Goal: Use online tool/utility

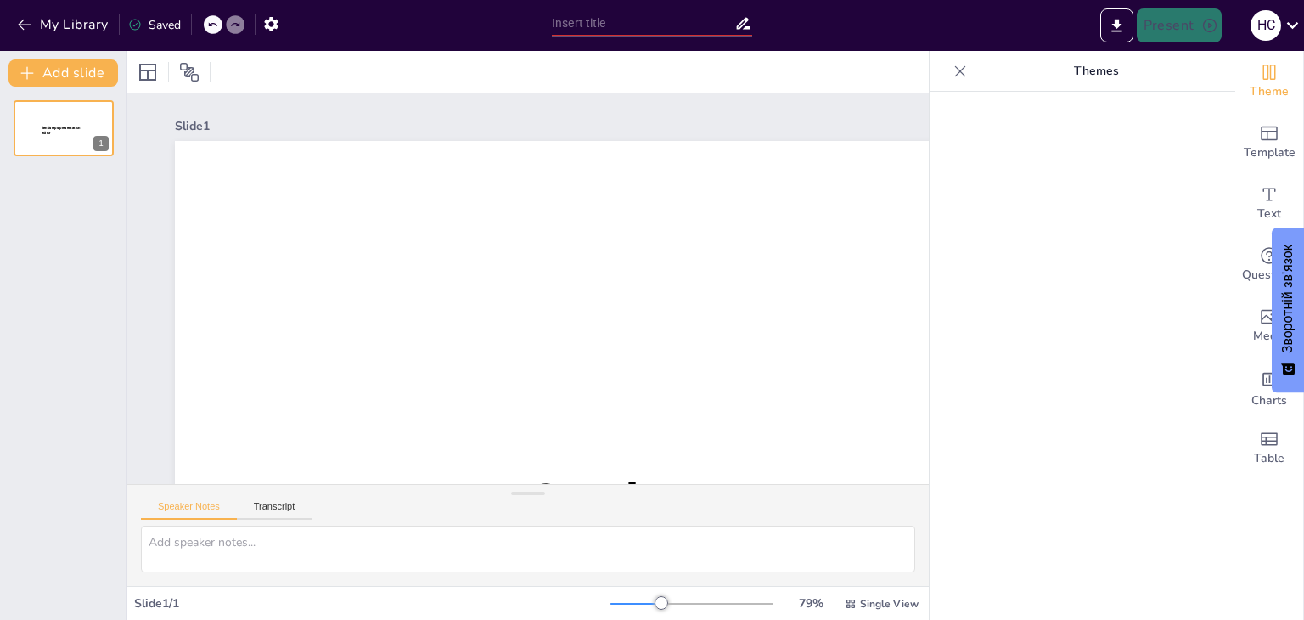
type input "New Sendsteps"
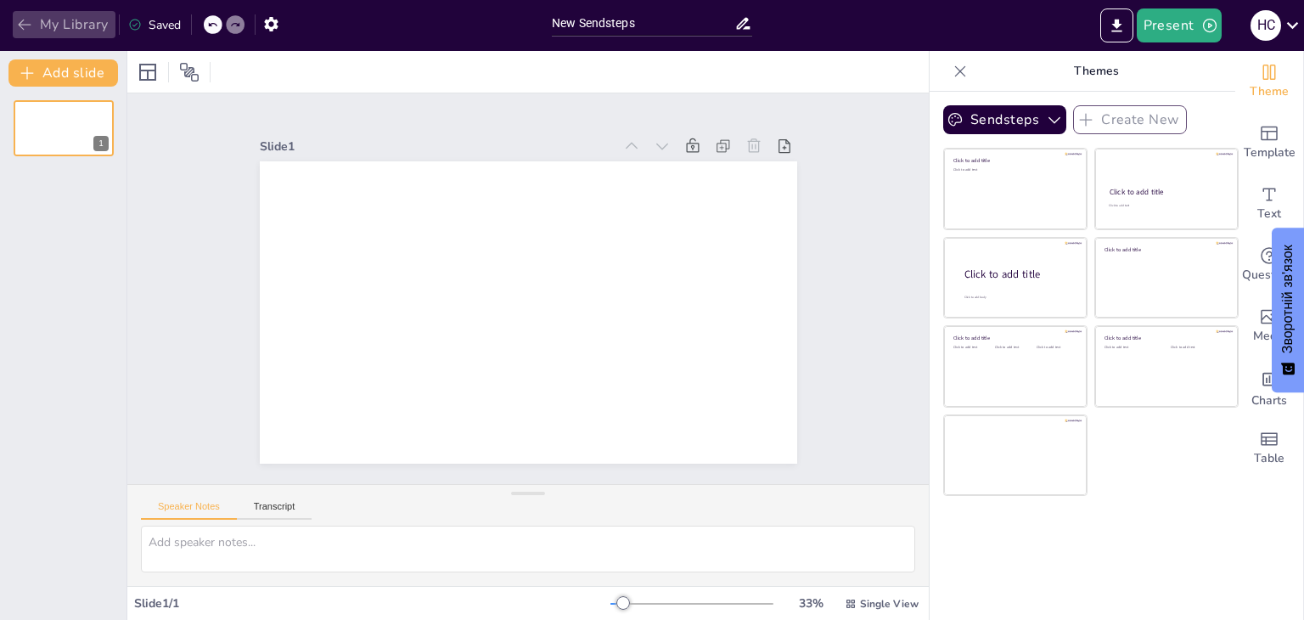
click at [28, 24] on icon "button" at bounding box center [24, 24] width 17 height 17
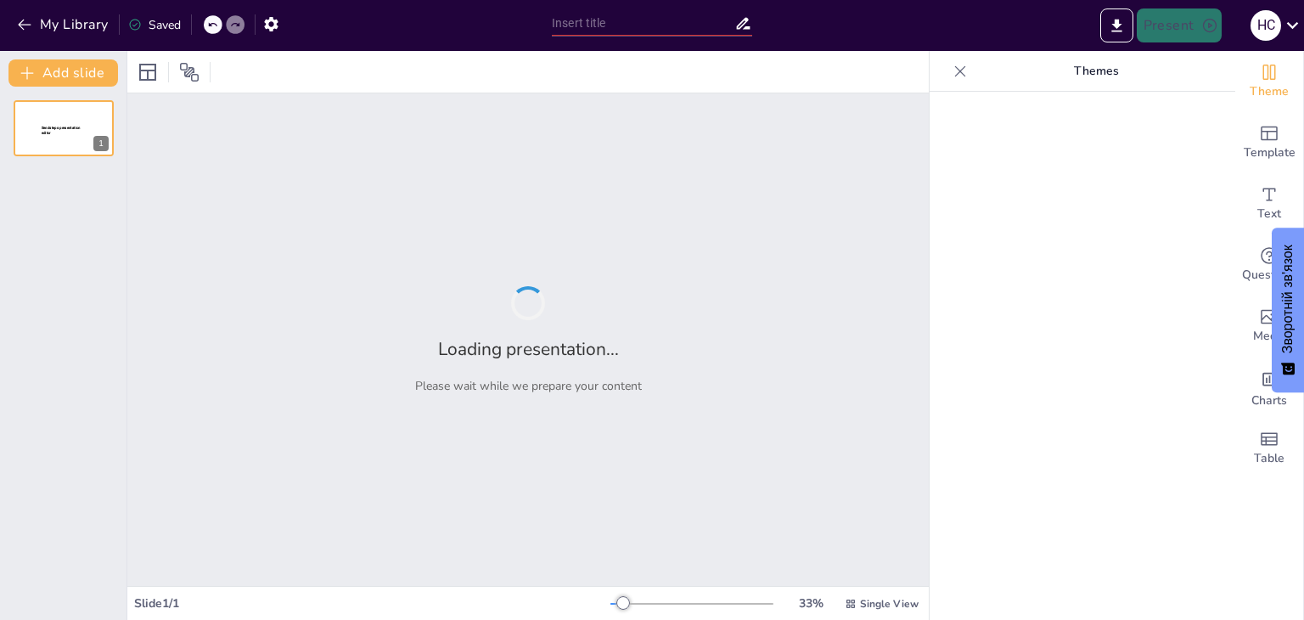
type input "New Sendsteps"
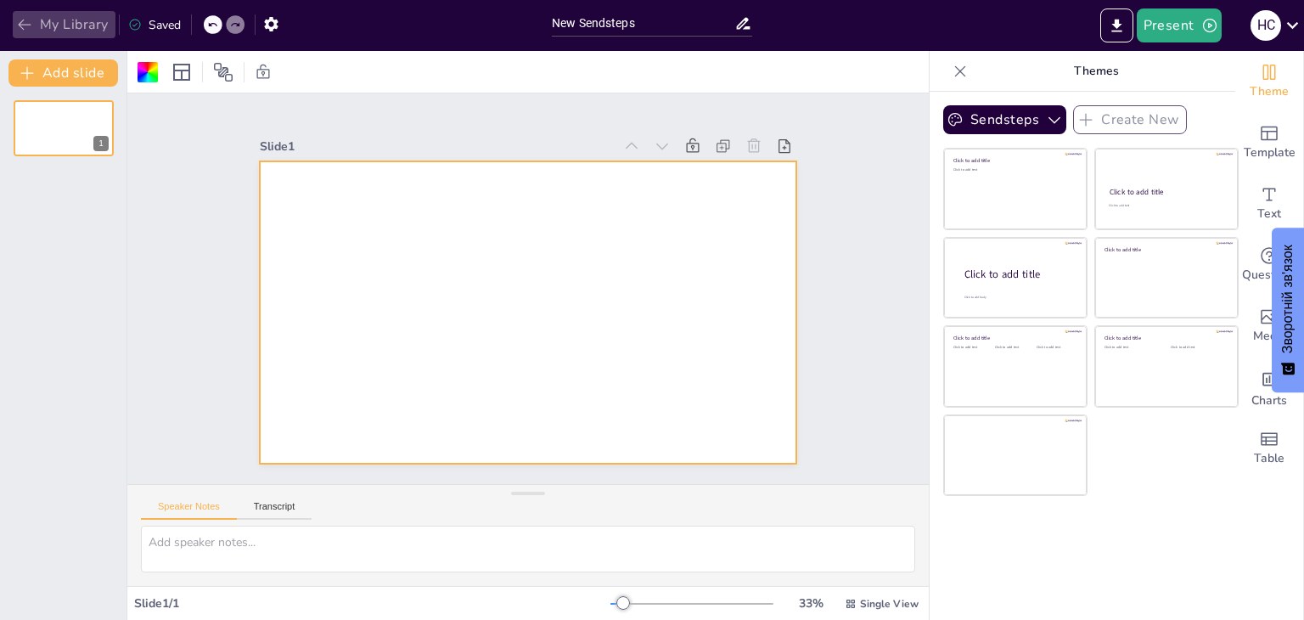
click at [25, 21] on icon "button" at bounding box center [24, 24] width 17 height 17
